Goal: Information Seeking & Learning: Learn about a topic

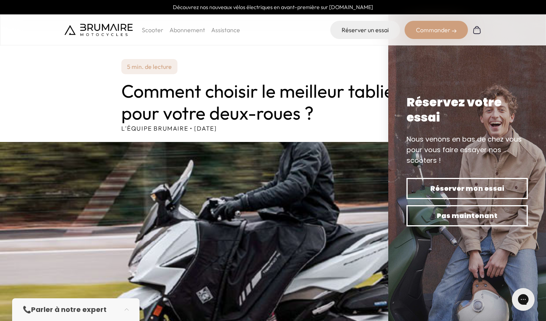
click at [295, 95] on h1 "Comment choisir le meilleur tablier pour votre deux-roues ?" at bounding box center [272, 102] width 303 height 44
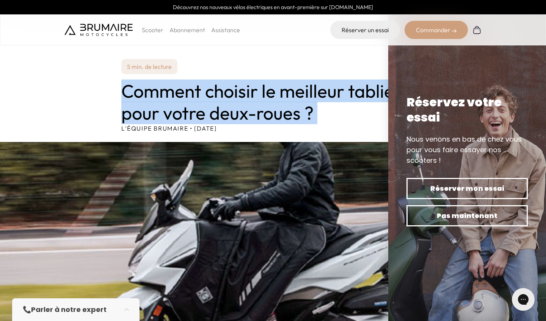
click at [295, 95] on h1 "Comment choisir le meilleur tablier pour votre deux-roues ?" at bounding box center [272, 102] width 303 height 44
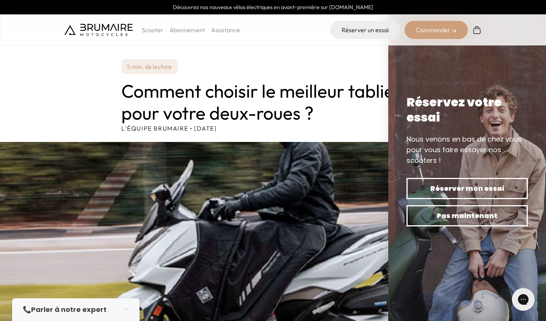
click at [339, 93] on h1 "Comment choisir le meilleur tablier pour votre deux-roues ?" at bounding box center [272, 102] width 303 height 44
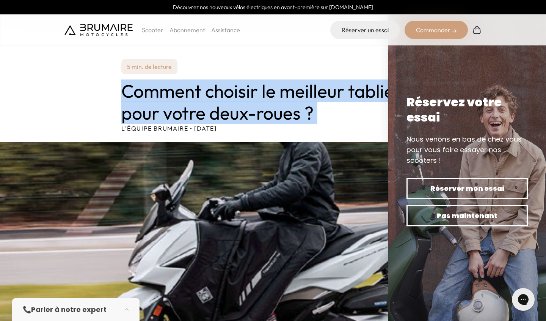
click at [339, 93] on h1 "Comment choisir le meilleur tablier pour votre deux-roues ?" at bounding box center [272, 102] width 303 height 44
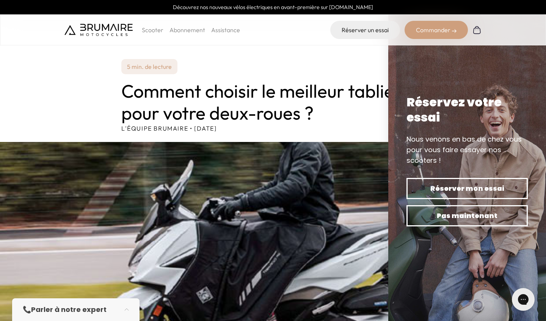
click at [339, 93] on h1 "Comment choisir le meilleur tablier pour votre deux-roues ?" at bounding box center [272, 102] width 303 height 44
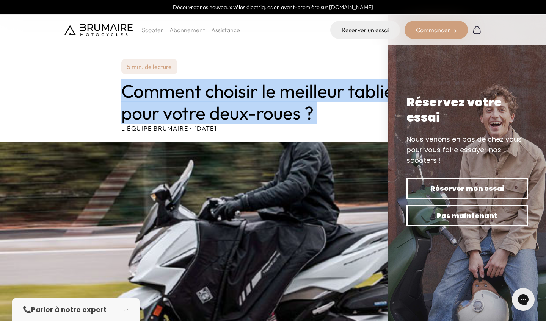
click at [339, 93] on h1 "Comment choisir le meilleur tablier pour votre deux-roues ?" at bounding box center [272, 102] width 303 height 44
click at [347, 75] on div "5 min. de lecture Comment choisir le meilleur tablier pour votre deux-roues ? L…" at bounding box center [272, 96] width 303 height 74
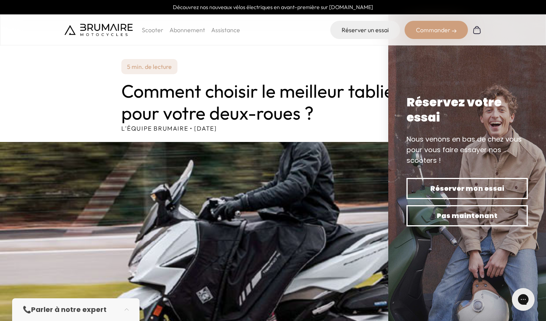
click at [329, 81] on h1 "Comment choisir le meilleur tablier pour votre deux-roues ?" at bounding box center [272, 102] width 303 height 44
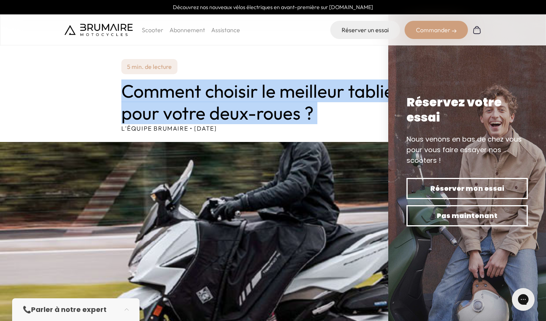
click at [333, 74] on div "5 min. de lecture Comment choisir le meilleur tablier pour votre deux-roues ? L…" at bounding box center [272, 96] width 303 height 74
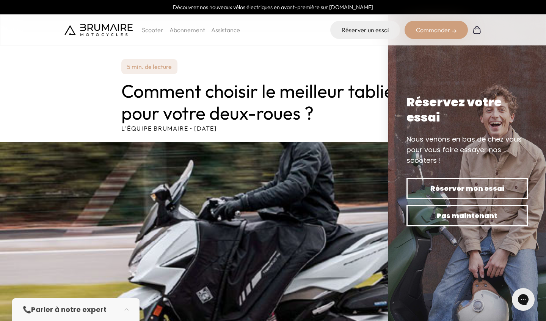
click at [334, 81] on h1 "Comment choisir le meilleur tablier pour votre deux-roues ?" at bounding box center [272, 102] width 303 height 44
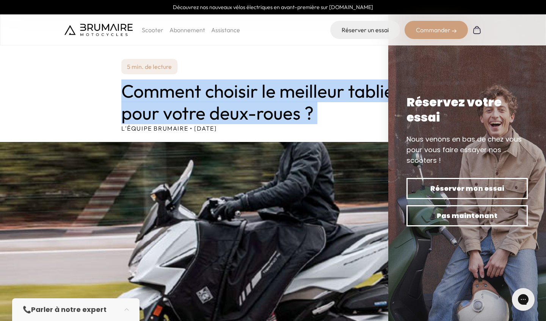
click at [334, 81] on h1 "Comment choisir le meilleur tablier pour votre deux-roues ?" at bounding box center [272, 102] width 303 height 44
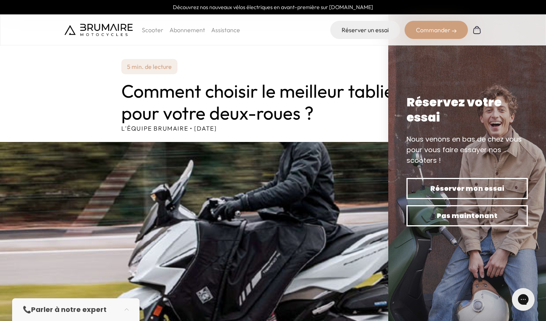
click at [337, 78] on div "5 min. de lecture Comment choisir le meilleur tablier pour votre deux-roues ? L…" at bounding box center [272, 96] width 303 height 74
click at [338, 81] on h1 "Comment choisir le meilleur tablier pour votre deux-roues ?" at bounding box center [272, 102] width 303 height 44
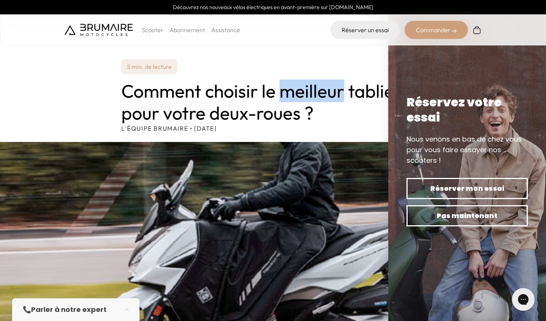
click at [338, 81] on h1 "Comment choisir le meilleur tablier pour votre deux-roues ?" at bounding box center [272, 102] width 303 height 44
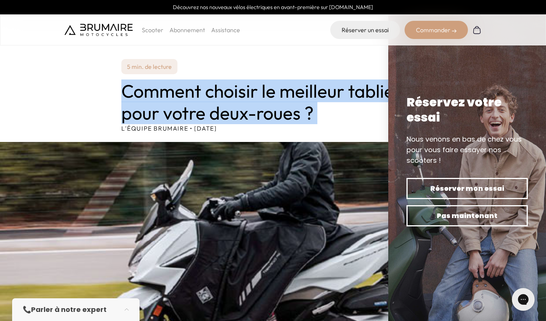
click at [338, 81] on h1 "Comment choisir le meilleur tablier pour votre deux-roues ?" at bounding box center [272, 102] width 303 height 44
click at [340, 75] on div "5 min. de lecture Comment choisir le meilleur tablier pour votre deux-roues ? L…" at bounding box center [272, 96] width 303 height 74
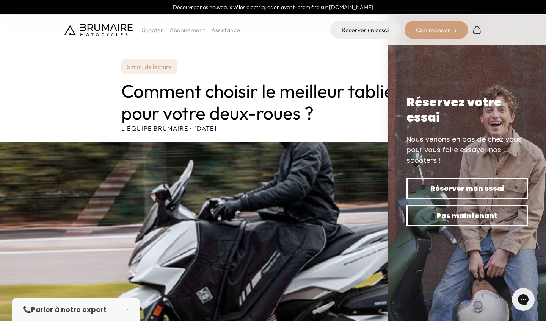
click at [340, 75] on div "5 min. de lecture Comment choisir le meilleur tablier pour votre deux-roues ? L…" at bounding box center [272, 96] width 303 height 74
click at [341, 83] on h1 "Comment choisir le meilleur tablier pour votre deux-roues ?" at bounding box center [272, 102] width 303 height 44
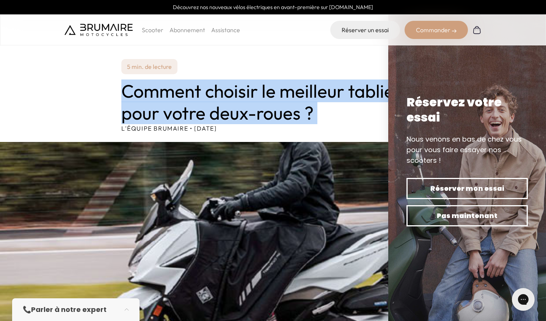
click at [341, 83] on h1 "Comment choisir le meilleur tablier pour votre deux-roues ?" at bounding box center [272, 102] width 303 height 44
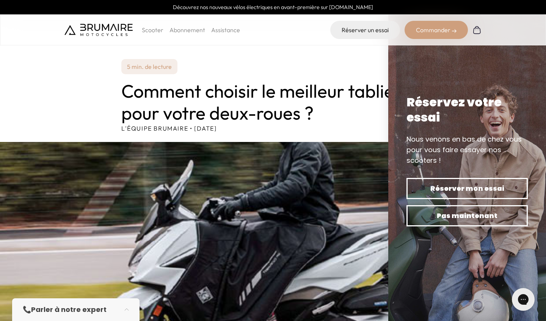
click at [343, 75] on div "5 min. de lecture Comment choisir le meilleur tablier pour votre deux-roues ? L…" at bounding box center [272, 96] width 303 height 74
click at [343, 88] on h1 "Comment choisir le meilleur tablier pour votre deux-roues ?" at bounding box center [272, 102] width 303 height 44
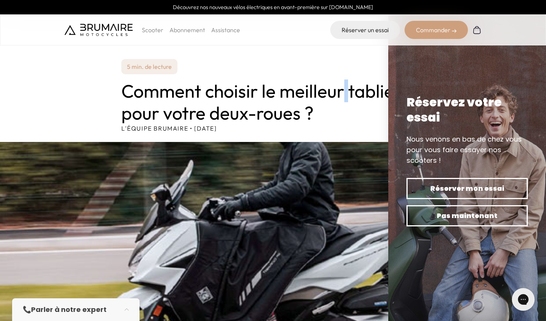
click at [343, 88] on h1 "Comment choisir le meilleur tablier pour votre deux-roues ?" at bounding box center [272, 102] width 303 height 44
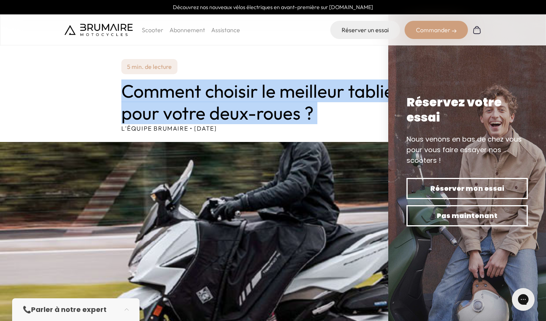
click at [351, 105] on h1 "Comment choisir le meilleur tablier pour votre deux-roues ?" at bounding box center [272, 102] width 303 height 44
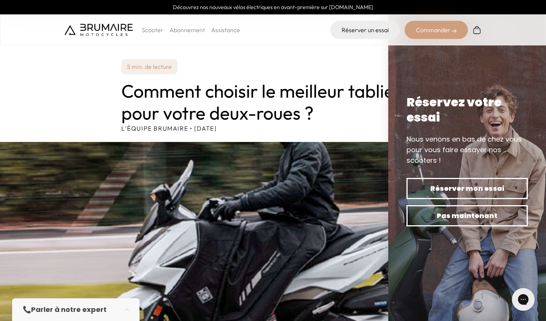
click at [349, 129] on p "L'équipe Brumaire • [DATE]" at bounding box center [272, 128] width 303 height 9
click at [351, 118] on h1 "Comment choisir le meilleur tablier pour votre deux-roues ?" at bounding box center [272, 102] width 303 height 44
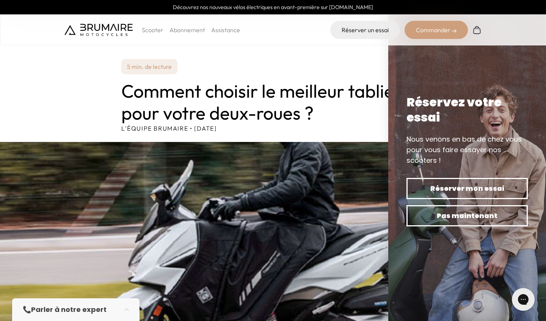
click at [351, 118] on h1 "Comment choisir le meilleur tablier pour votre deux-roues ?" at bounding box center [272, 102] width 303 height 44
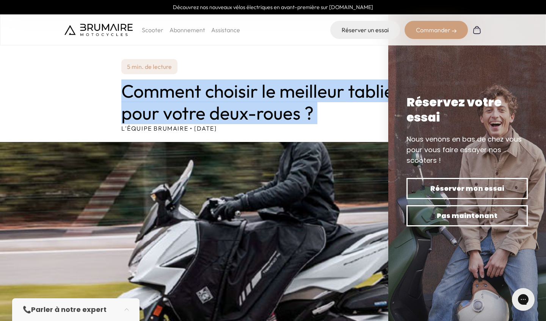
click at [351, 95] on h1 "Comment choisir le meilleur tablier pour votre deux-roues ?" at bounding box center [272, 102] width 303 height 44
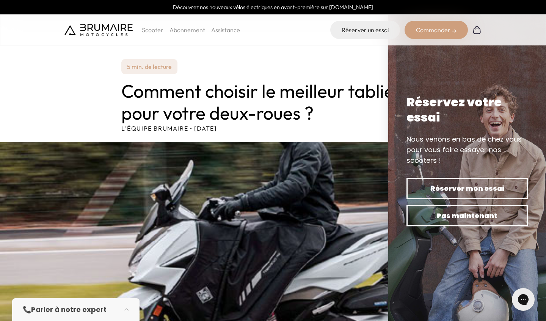
click at [351, 95] on h1 "Comment choisir le meilleur tablier pour votre deux-roues ?" at bounding box center [272, 102] width 303 height 44
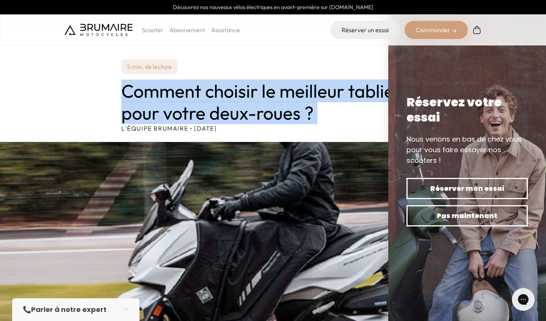
click at [350, 82] on h1 "Comment choisir le meilleur tablier pour votre deux-roues ?" at bounding box center [272, 102] width 303 height 44
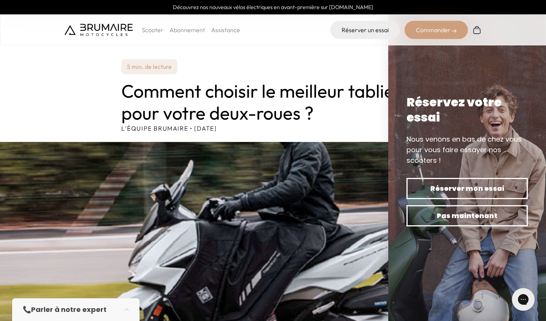
click at [350, 82] on h1 "Comment choisir le meilleur tablier pour votre deux-roues ?" at bounding box center [272, 102] width 303 height 44
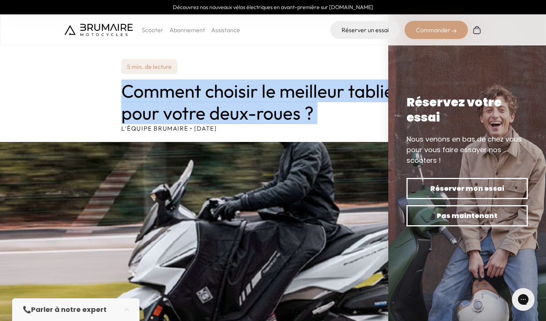
click at [351, 98] on h1 "Comment choisir le meilleur tablier pour votre deux-roues ?" at bounding box center [272, 102] width 303 height 44
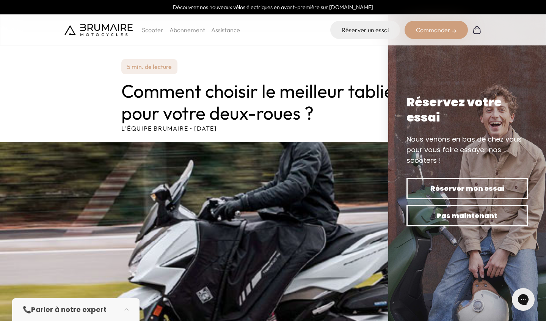
click at [351, 98] on h1 "Comment choisir le meilleur tablier pour votre deux-roues ?" at bounding box center [272, 102] width 303 height 44
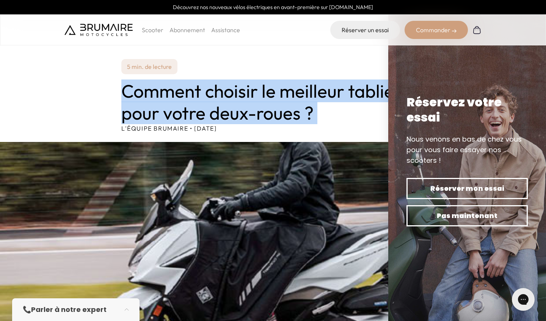
click at [351, 98] on h1 "Comment choisir le meilleur tablier pour votre deux-roues ?" at bounding box center [272, 102] width 303 height 44
click at [351, 112] on h1 "Comment choisir le meilleur tablier pour votre deux-roues ?" at bounding box center [272, 102] width 303 height 44
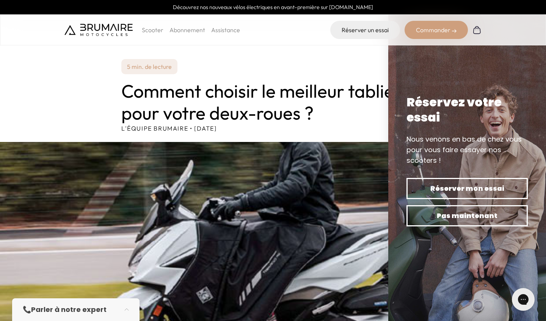
click at [191, 32] on link "Abonnement" at bounding box center [187, 30] width 36 height 8
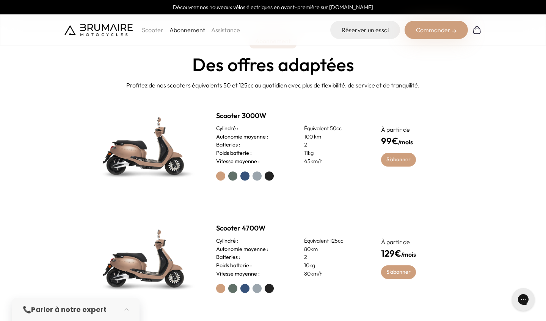
scroll to position [314, 0]
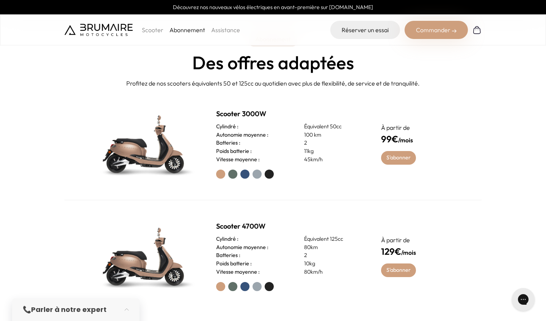
click at [245, 172] on label at bounding box center [244, 174] width 9 height 9
click at [237, 172] on label at bounding box center [232, 174] width 9 height 9
click at [254, 174] on label at bounding box center [256, 174] width 9 height 9
click at [265, 174] on label at bounding box center [269, 174] width 9 height 9
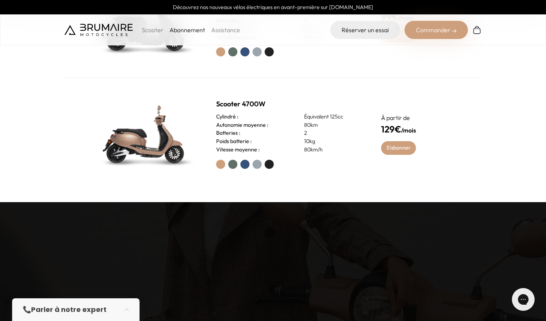
scroll to position [442, 0]
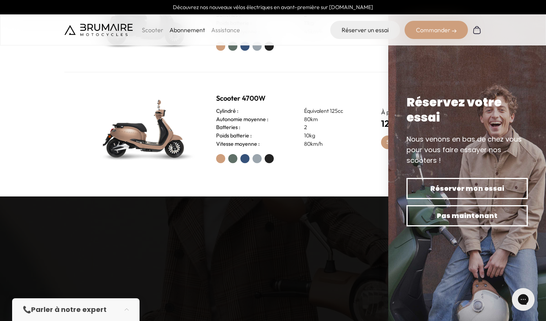
click at [245, 157] on label at bounding box center [244, 158] width 9 height 9
click at [349, 169] on div "Scooter 4700W Cylindré : Équivalent 125cc Autonomie moyenne : 80km Batteries : …" at bounding box center [272, 128] width 417 height 112
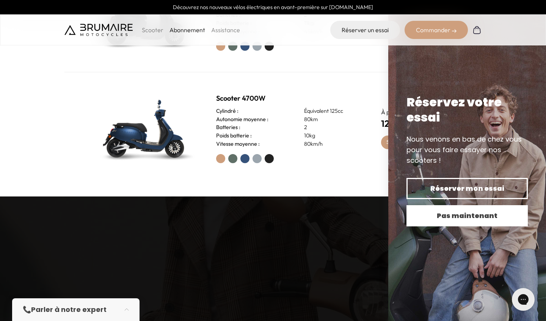
click at [467, 219] on span "Pas maintenant" at bounding box center [467, 216] width 95 height 11
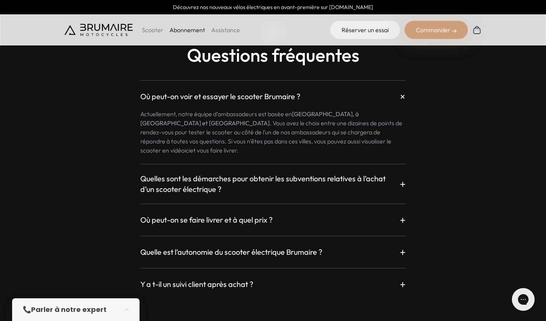
scroll to position [1306, 0]
click at [402, 180] on p "+" at bounding box center [403, 184] width 6 height 14
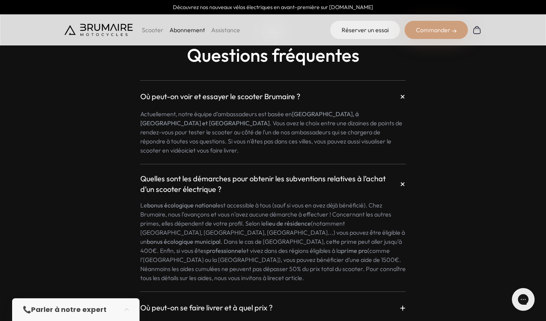
click at [415, 215] on div "Où peut-on voir et essayer le scooter Brumaire ? + Actuellement, notre équipe d…" at bounding box center [272, 225] width 417 height 308
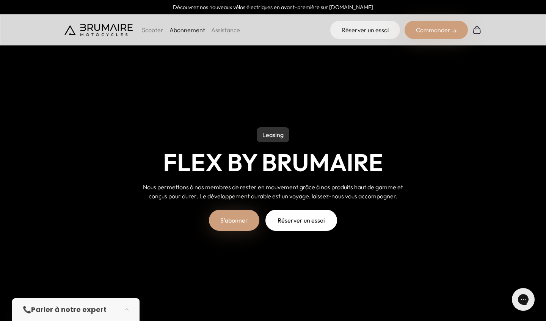
scroll to position [0, 0]
click at [227, 31] on link "Assistance" at bounding box center [225, 30] width 29 height 8
click at [156, 31] on p "Scooter" at bounding box center [153, 29] width 22 height 9
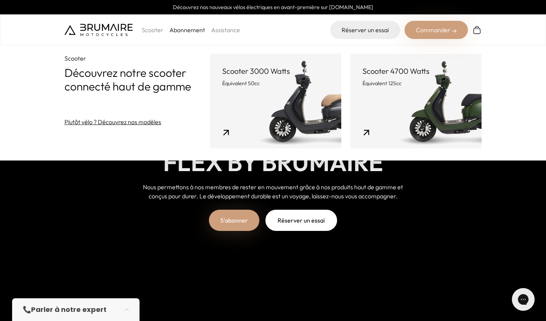
click at [210, 144] on link "Scooter 3000 Watts Équivalent 50cc" at bounding box center [275, 101] width 131 height 95
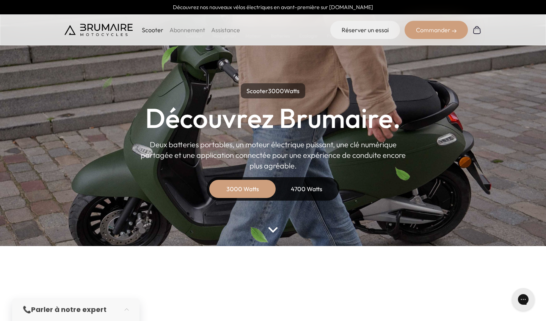
click at [150, 33] on p "Scooter" at bounding box center [153, 29] width 22 height 9
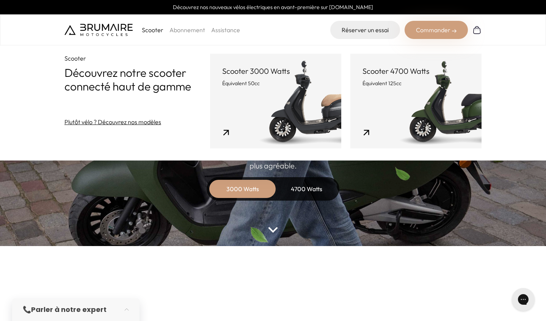
click at [125, 159] on div "Scooter Découvrez notre scooter connecté haut de gamme Plutôt vélo ? Découvrez …" at bounding box center [273, 80] width 546 height 161
click at [130, 171] on div "Scooter 3000 Watts Découvrez Brumaire. Deux batteries portables, un moteur élec…" at bounding box center [272, 142] width 341 height 118
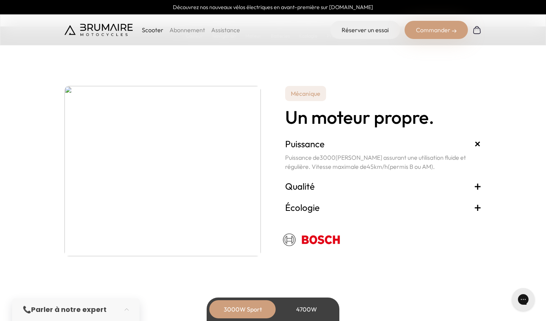
scroll to position [1303, 0]
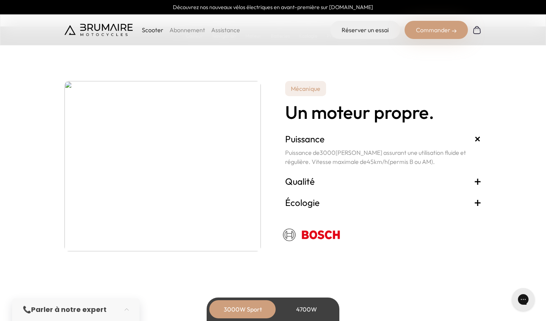
click at [413, 203] on h3 "Écologie +" at bounding box center [383, 203] width 196 height 12
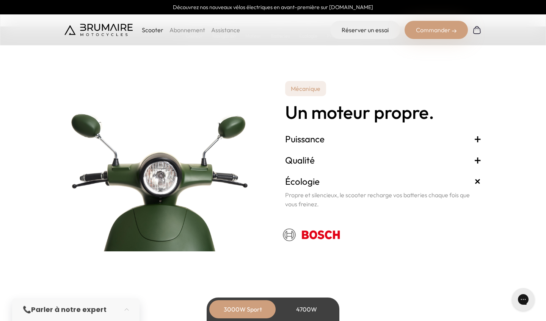
click at [414, 163] on h3 "Qualité +" at bounding box center [383, 160] width 196 height 12
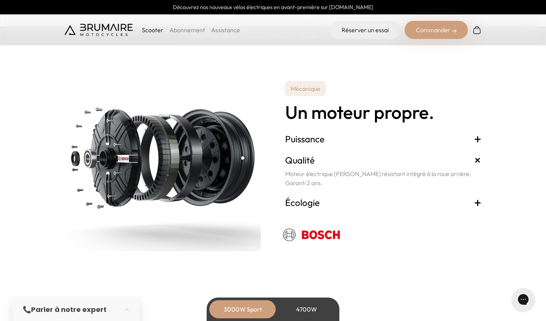
click at [413, 152] on div "Qualité + Moteur électrique BOSCH résistant intégré à la roue arrière. Garanti …" at bounding box center [383, 171] width 196 height 42
click at [408, 143] on h3 "Puissance +" at bounding box center [383, 139] width 196 height 12
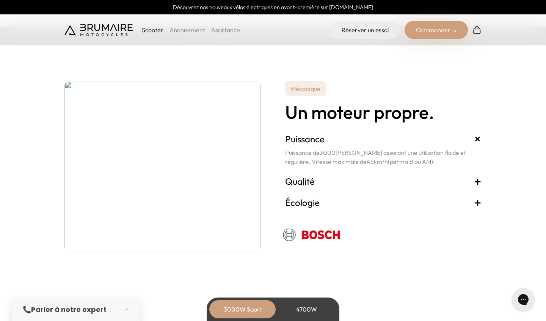
click at [372, 181] on h3 "Qualité +" at bounding box center [383, 182] width 196 height 12
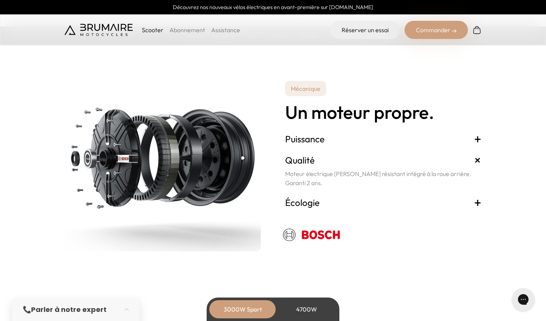
click at [372, 150] on div "Qualité + Moteur électrique BOSCH résistant intégré à la roue arrière. Garanti …" at bounding box center [383, 171] width 196 height 42
click at [372, 143] on h3 "Puissance +" at bounding box center [383, 139] width 196 height 12
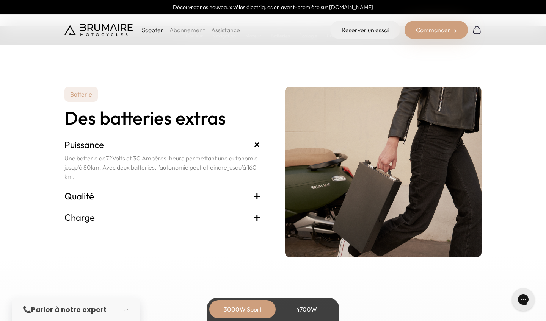
scroll to position [1548, 0]
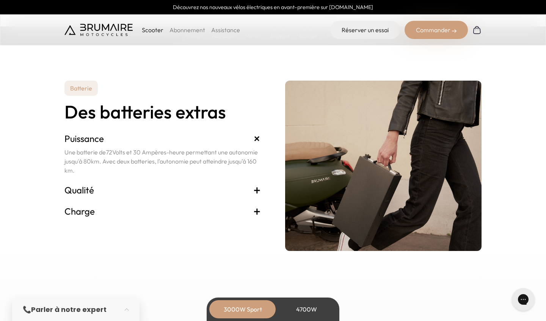
click at [242, 186] on h3 "Qualité +" at bounding box center [162, 190] width 196 height 12
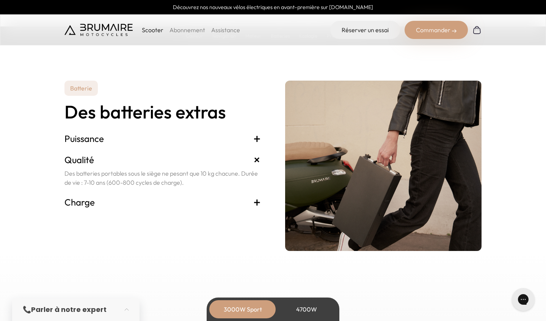
click at [251, 143] on h3 "Puissance +" at bounding box center [162, 139] width 196 height 12
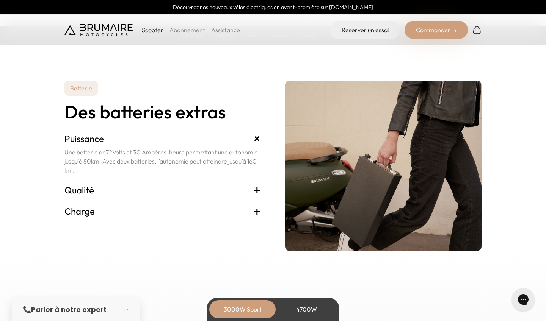
click at [240, 208] on h3 "Charge +" at bounding box center [162, 211] width 196 height 12
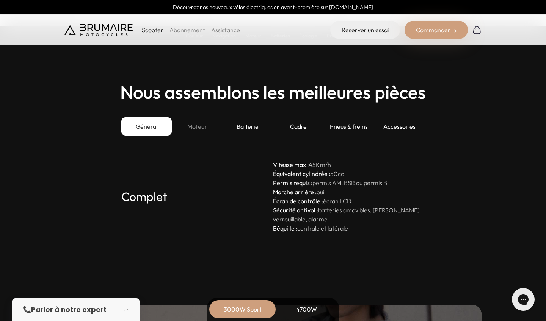
scroll to position [2055, 0]
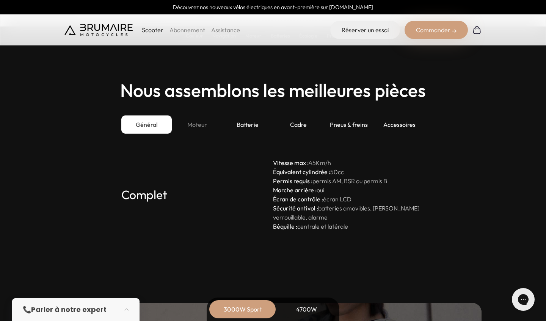
click at [208, 124] on div "Moteur" at bounding box center [197, 125] width 50 height 18
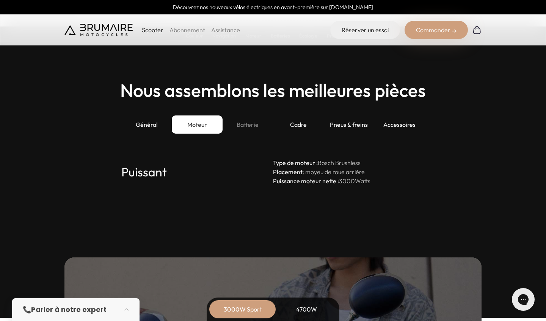
click at [241, 127] on div "Batterie" at bounding box center [248, 125] width 50 height 18
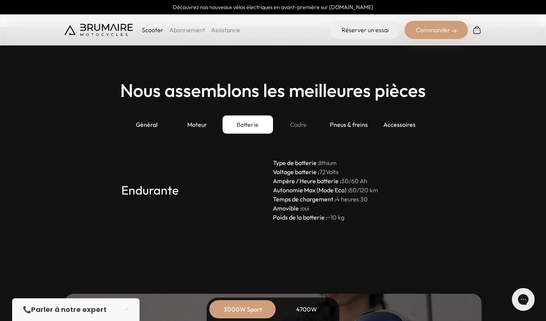
click at [296, 130] on div "Cadre" at bounding box center [298, 125] width 50 height 18
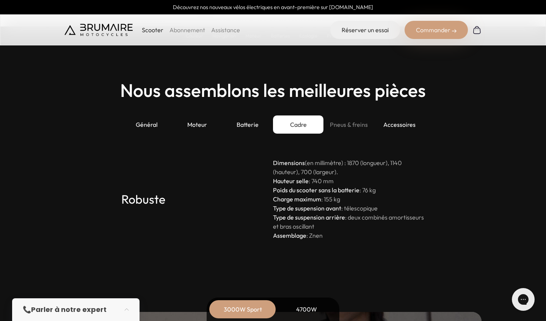
click at [353, 130] on div "Pneus & freins" at bounding box center [348, 125] width 50 height 18
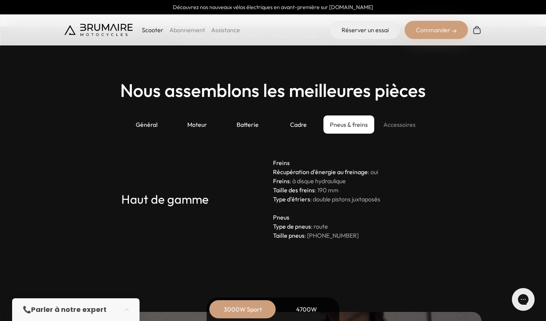
click at [398, 129] on div "Accessoires" at bounding box center [399, 125] width 50 height 18
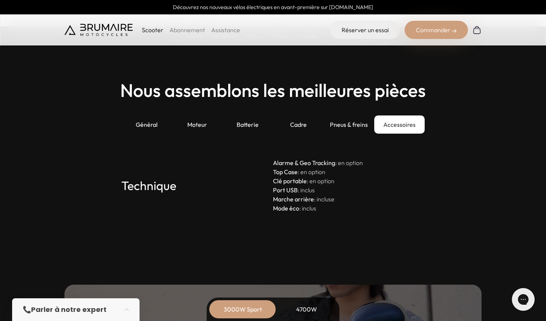
drag, startPoint x: 274, startPoint y: 160, endPoint x: 363, endPoint y: 161, distance: 89.1
click at [363, 161] on p "Alarme & Geo Tracking : en option Top Case : en option Clé portable : en option…" at bounding box center [349, 185] width 152 height 55
click at [368, 175] on p "Alarme & Geo Tracking : en option Top Case : en option Clé portable : en option…" at bounding box center [349, 185] width 152 height 55
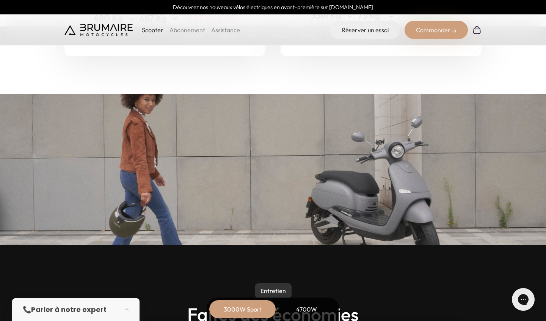
scroll to position [3102, 0]
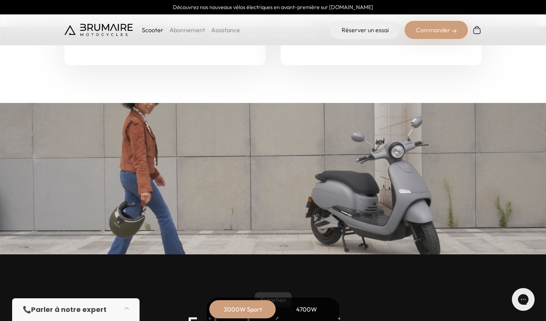
click at [128, 307] on button "button" at bounding box center [128, 310] width 21 height 17
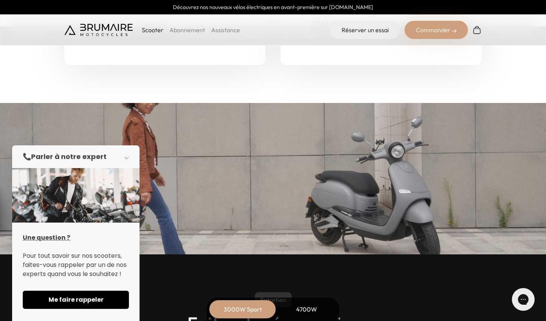
click at [126, 154] on button "button" at bounding box center [128, 157] width 21 height 17
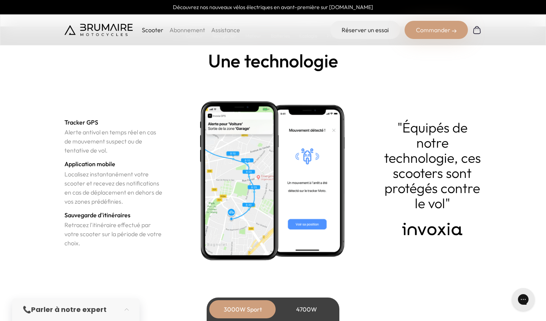
scroll to position [2564, 0]
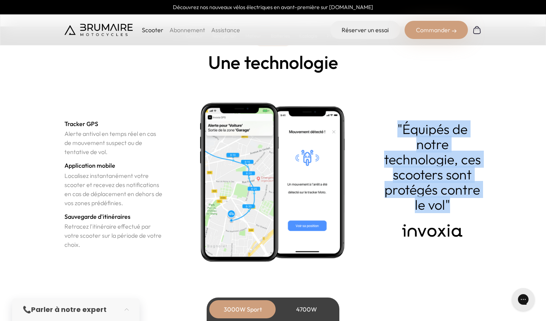
drag, startPoint x: 396, startPoint y: 127, endPoint x: 456, endPoint y: 199, distance: 93.1
click at [456, 199] on p ""Équipés de notre technologie, ces scooters sont protégés contre le vol"" at bounding box center [432, 167] width 99 height 91
